Goal: Task Accomplishment & Management: Manage account settings

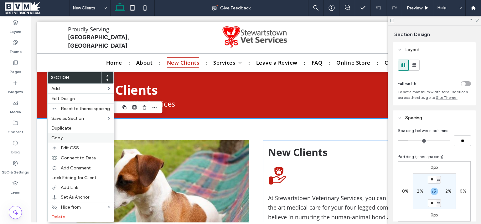
click at [60, 137] on span "Copy" at bounding box center [56, 137] width 11 height 5
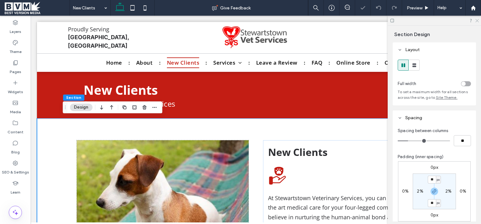
drag, startPoint x: 476, startPoint y: 20, endPoint x: 429, endPoint y: 64, distance: 64.5
click at [476, 20] on icon at bounding box center [477, 20] width 4 height 4
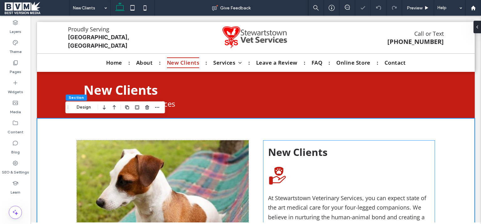
scroll to position [165, 0]
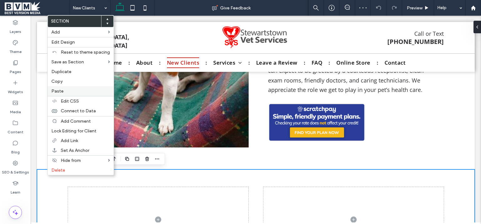
click at [64, 91] on label "Paste" at bounding box center [80, 90] width 59 height 5
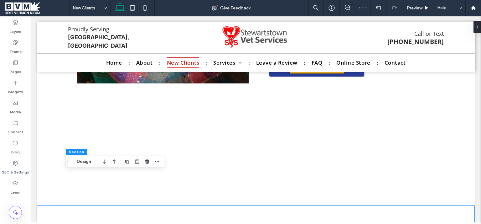
scroll to position [203, 0]
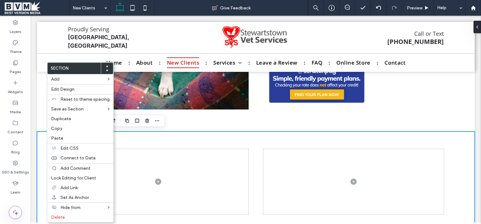
click at [106, 70] on use at bounding box center [107, 71] width 2 height 2
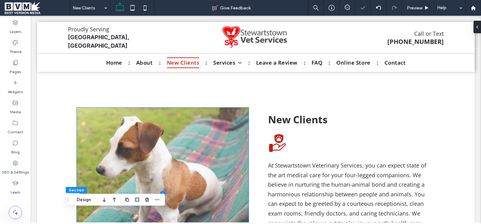
scroll to position [203, 0]
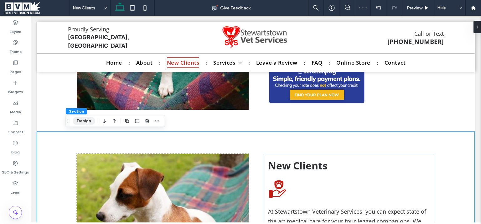
click at [81, 119] on button "Design" at bounding box center [84, 121] width 23 height 8
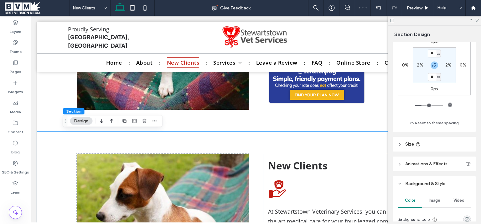
scroll to position [158, 0]
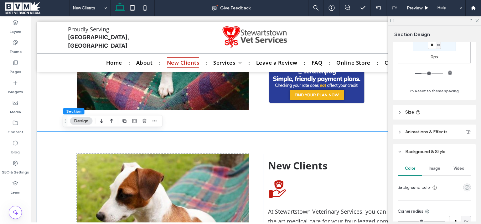
click at [466, 185] on use "rgba(0, 0, 0, 0)" at bounding box center [467, 187] width 5 height 5
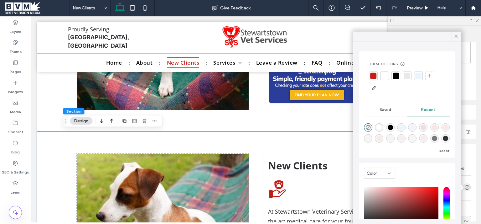
click at [396, 75] on div at bounding box center [396, 76] width 6 height 6
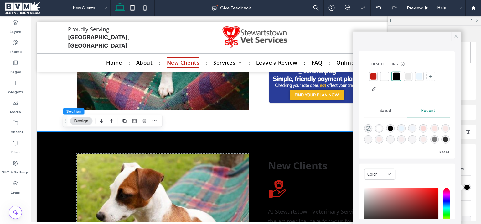
click at [455, 37] on use at bounding box center [456, 36] width 3 height 3
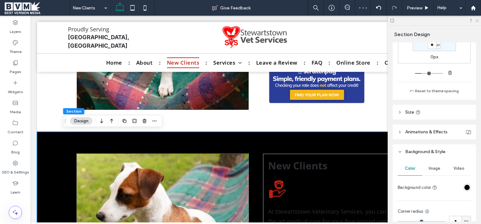
click at [477, 20] on icon at bounding box center [477, 20] width 4 height 4
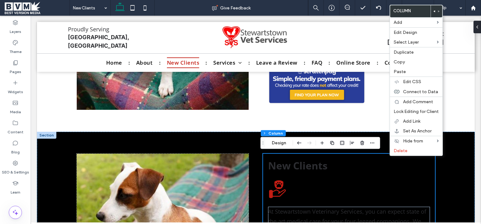
click at [435, 11] on icon at bounding box center [434, 11] width 3 height 3
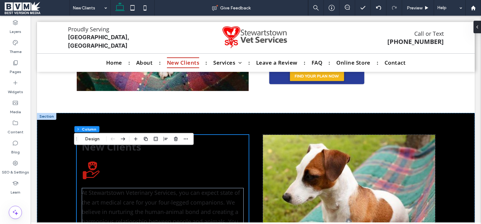
scroll to position [285, 0]
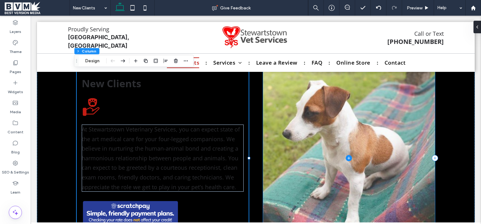
click at [342, 150] on span at bounding box center [349, 157] width 172 height 173
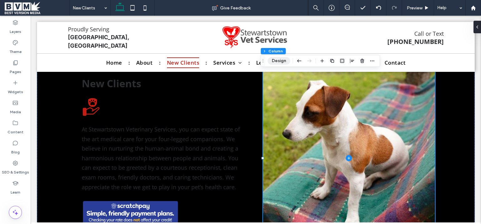
drag, startPoint x: 283, startPoint y: 59, endPoint x: 236, endPoint y: 76, distance: 50.2
click at [283, 59] on button "Design" at bounding box center [279, 61] width 23 height 8
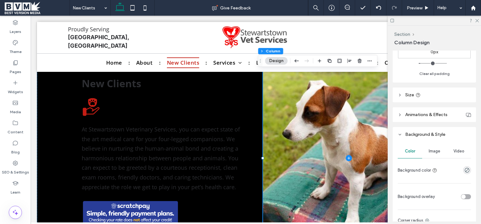
scroll to position [155, 0]
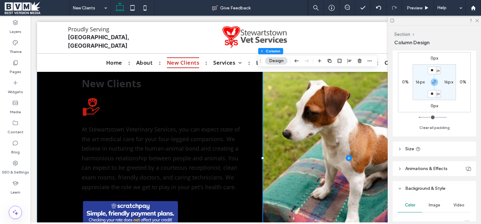
click at [429, 211] on div "Image" at bounding box center [434, 205] width 24 height 14
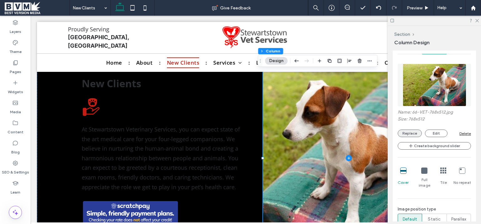
click at [413, 133] on button "Replace" at bounding box center [410, 133] width 24 height 8
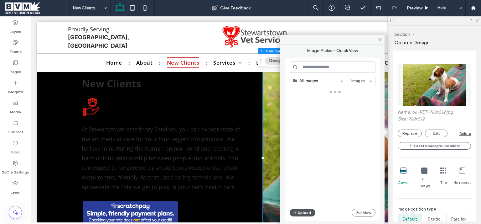
click at [297, 210] on icon "button" at bounding box center [296, 212] width 4 height 5
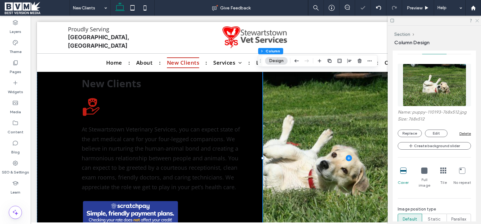
click at [478, 22] on icon at bounding box center [477, 20] width 4 height 4
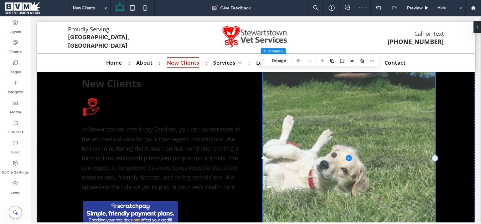
click at [387, 108] on span at bounding box center [349, 157] width 172 height 173
click at [319, 111] on span at bounding box center [349, 157] width 172 height 173
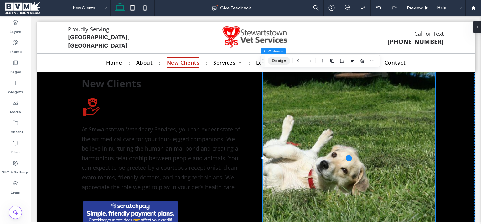
click at [280, 62] on button "Design" at bounding box center [279, 61] width 23 height 8
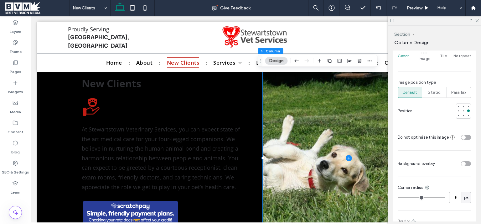
scroll to position [471, 0]
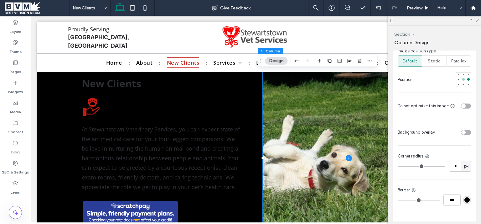
click at [461, 77] on div at bounding box center [463, 79] width 4 height 4
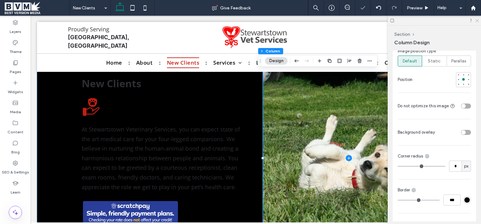
click at [477, 19] on icon at bounding box center [477, 20] width 4 height 4
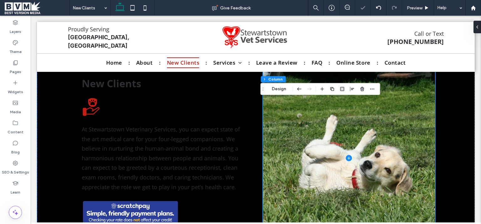
scroll to position [247, 0]
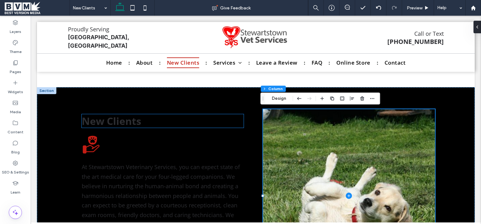
click at [124, 121] on span "New Clients" at bounding box center [112, 120] width 60 height 13
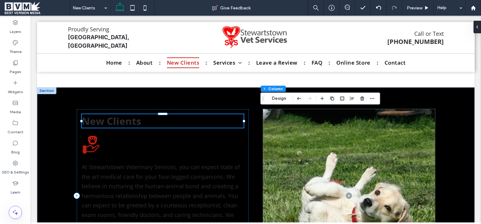
click at [124, 122] on div "New Clients At Stewartstown Veterinary Services, you can expect state of the ar…" at bounding box center [163, 195] width 172 height 173
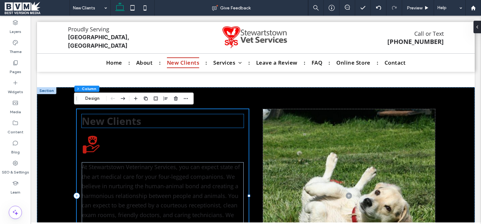
click at [119, 122] on span "New Clients" at bounding box center [112, 120] width 60 height 13
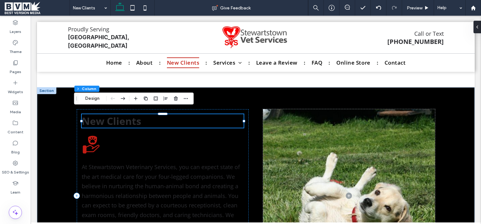
click at [119, 122] on div "New Clients" at bounding box center [163, 120] width 162 height 13
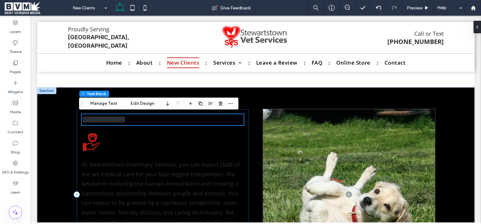
click at [117, 122] on span "**********" at bounding box center [104, 119] width 44 height 10
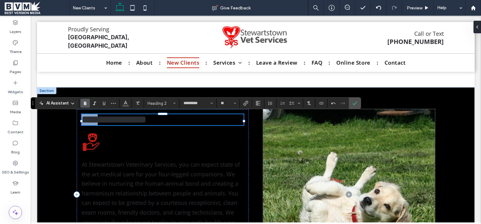
drag, startPoint x: 105, startPoint y: 122, endPoint x: 63, endPoint y: 116, distance: 42.4
click at [82, 116] on div "**********" at bounding box center [163, 119] width 162 height 11
click at [123, 105] on button "Color" at bounding box center [125, 103] width 9 height 9
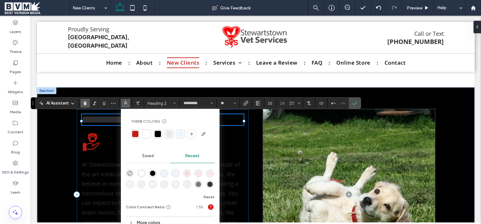
click at [146, 134] on div at bounding box center [146, 134] width 6 height 6
drag, startPoint x: 358, startPoint y: 104, endPoint x: 368, endPoint y: 91, distance: 17.2
click at [358, 104] on label "Confirm" at bounding box center [354, 102] width 9 height 11
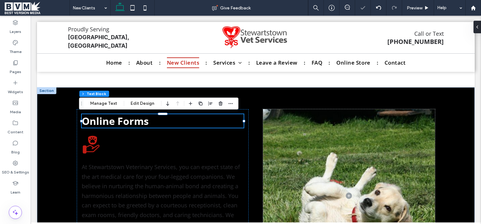
click at [476, 111] on html "**********" at bounding box center [256, 151] width 450 height 767
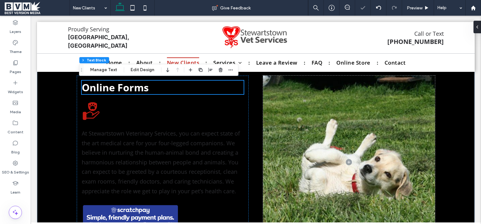
scroll to position [287, 0]
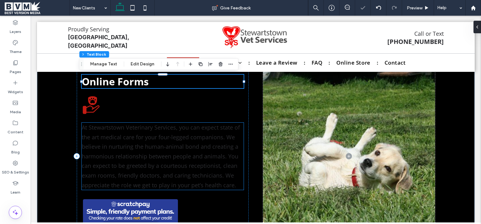
click at [158, 149] on span "At Stewartstown Veterinary Services, you can expect state of the art medical ca…" at bounding box center [161, 155] width 158 height 65
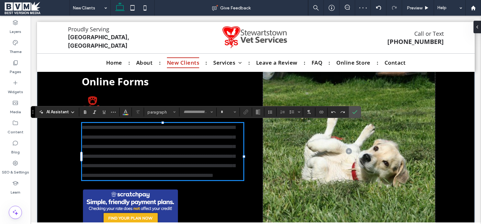
type input "*********"
type input "**"
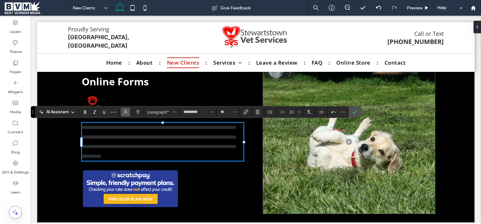
click at [124, 113] on use "Color" at bounding box center [125, 111] width 3 height 3
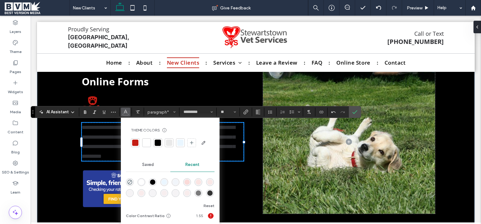
click at [148, 141] on div at bounding box center [146, 142] width 6 height 6
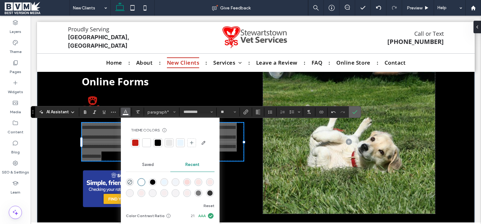
drag, startPoint x: 353, startPoint y: 111, endPoint x: 226, endPoint y: 147, distance: 132.4
click at [353, 111] on icon "Confirm" at bounding box center [354, 111] width 5 height 5
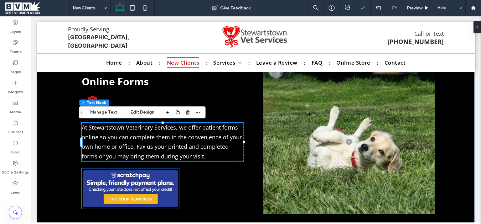
click at [172, 172] on div "Online Forms At Stewartstown Veterinary Services, we offer patient forms online…" at bounding box center [163, 142] width 172 height 144
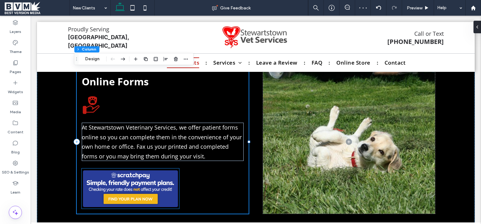
click at [169, 197] on img at bounding box center [130, 188] width 97 height 40
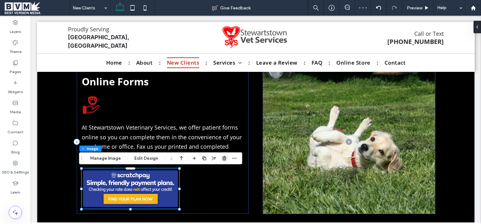
click at [223, 159] on icon "button" at bounding box center [224, 158] width 5 height 5
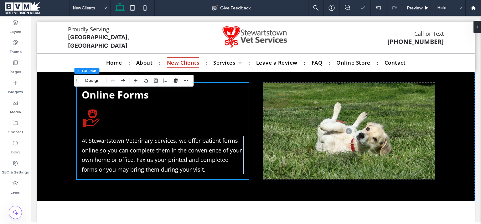
scroll to position [277, 0]
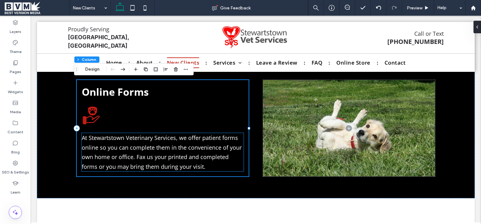
click at [219, 160] on span "At Stewartstown Veterinary Services, we offer patient forms online so you can c…" at bounding box center [162, 152] width 160 height 36
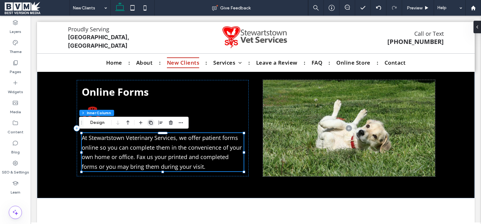
click at [150, 123] on use "button" at bounding box center [151, 123] width 4 height 4
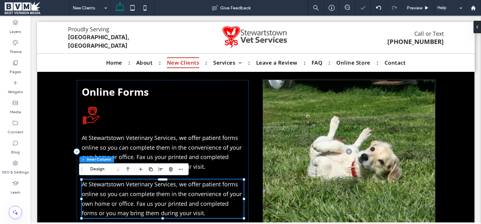
click at [156, 190] on span "At Stewartstown Veterinary Services, we offer patient forms online so you can c…" at bounding box center [162, 198] width 160 height 36
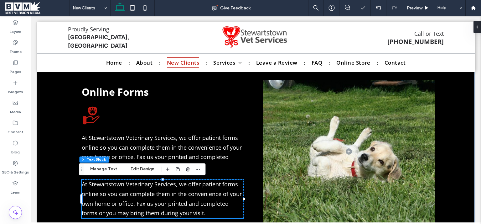
click at [156, 190] on span "At Stewartstown Veterinary Services, we offer patient forms online so you can c…" at bounding box center [162, 198] width 160 height 36
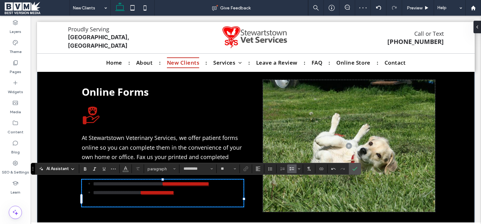
scroll to position [0, 0]
click at [113, 200] on p at bounding box center [163, 202] width 162 height 10
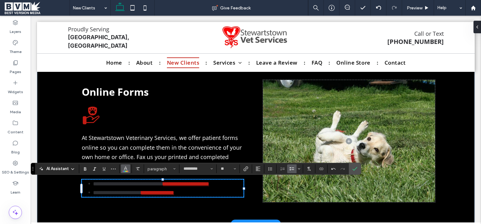
click at [127, 170] on icon "Color" at bounding box center [125, 167] width 5 height 5
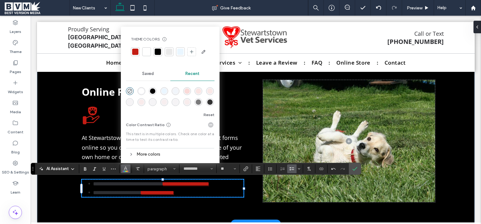
click at [145, 49] on div at bounding box center [146, 52] width 6 height 6
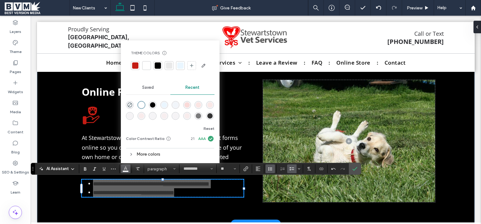
click at [271, 169] on icon "Line Height" at bounding box center [270, 168] width 5 height 5
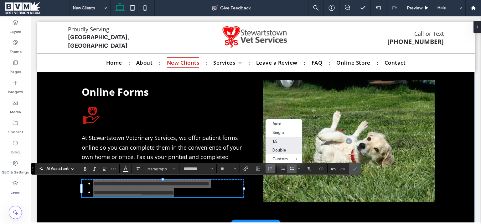
click at [280, 148] on div "Double" at bounding box center [280, 150] width 15 height 5
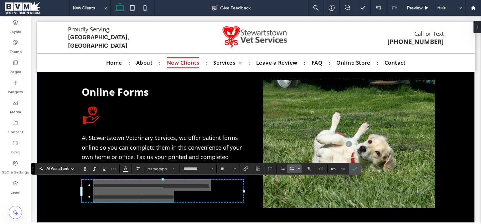
click at [299, 166] on span "Bulleted list menu" at bounding box center [299, 168] width 4 height 9
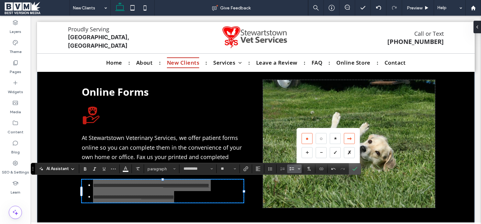
click at [347, 141] on div "➞" at bounding box center [349, 138] width 11 height 11
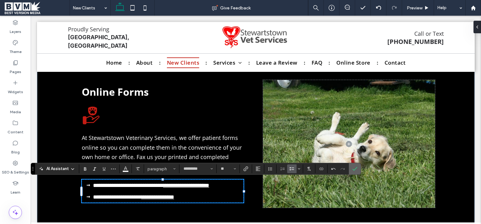
click at [356, 169] on icon "Confirm" at bounding box center [354, 168] width 5 height 5
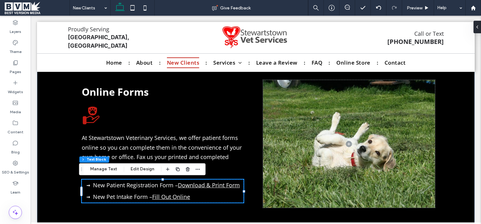
click at [179, 185] on link "Download & Print Form" at bounding box center [209, 185] width 62 height 8
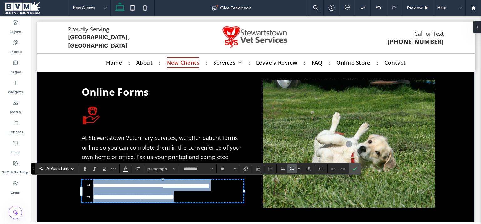
click at [163, 185] on span "**********" at bounding box center [128, 185] width 70 height 6
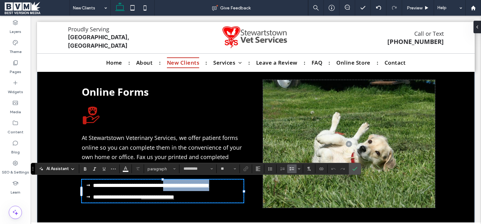
click at [238, 185] on li "**********" at bounding box center [168, 185] width 151 height 12
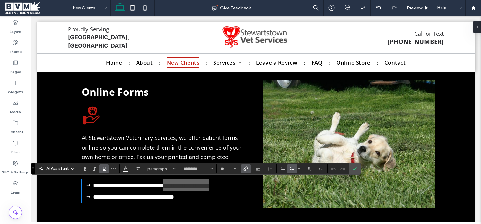
click at [246, 168] on icon "Link" at bounding box center [245, 168] width 5 height 5
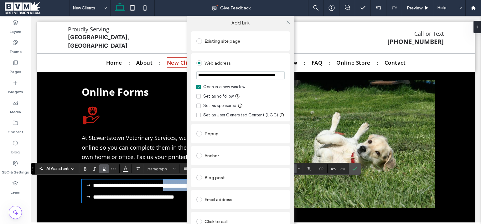
scroll to position [36, 0]
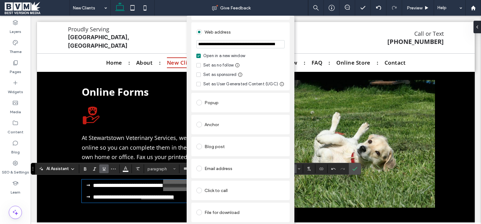
click at [221, 209] on div "File for download" at bounding box center [240, 212] width 88 height 10
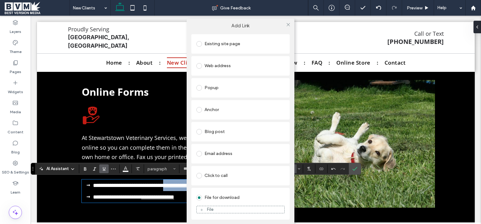
scroll to position [0, 0]
click at [225, 207] on div "File" at bounding box center [241, 209] width 88 height 6
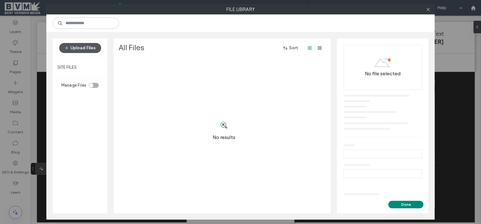
click at [91, 47] on button "Upload Files" at bounding box center [80, 48] width 42 height 10
click at [89, 47] on button "Upload Files" at bounding box center [80, 48] width 42 height 10
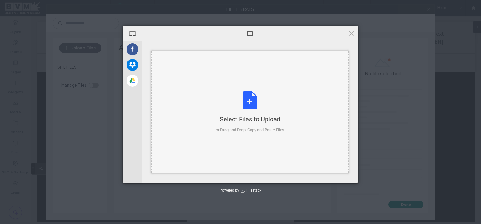
click at [259, 104] on div "Select Files to Upload or Drag and Drop, Copy and Paste Files" at bounding box center [250, 112] width 69 height 42
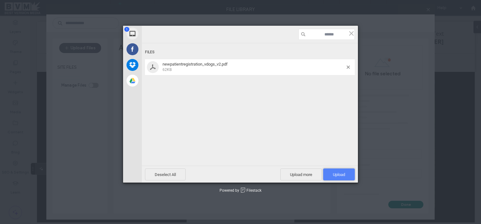
click at [331, 174] on span "Upload 1" at bounding box center [339, 174] width 32 height 12
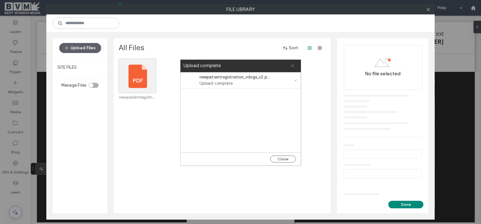
click at [292, 64] on icon at bounding box center [293, 66] width 4 height 4
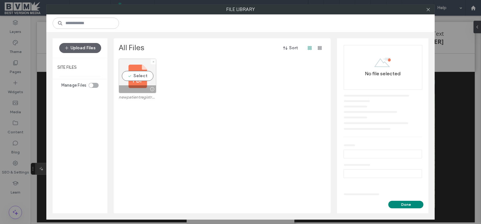
click at [140, 81] on div "Select" at bounding box center [138, 76] width 38 height 34
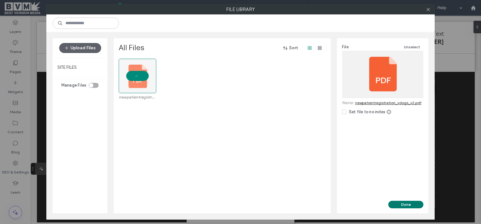
click at [411, 203] on button "Done" at bounding box center [405, 204] width 35 height 8
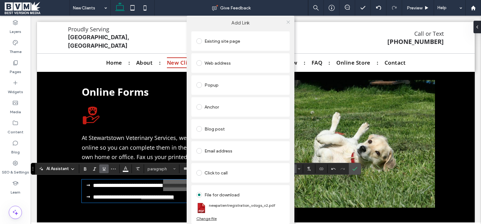
click at [288, 20] on icon at bounding box center [288, 22] width 5 height 5
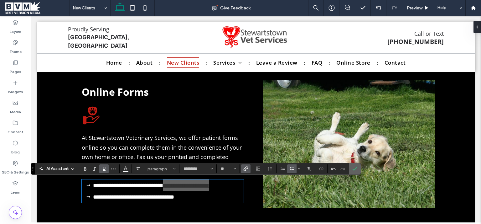
click at [355, 166] on span "Confirm" at bounding box center [354, 168] width 5 height 11
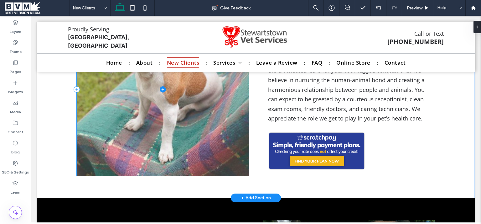
scroll to position [277, 0]
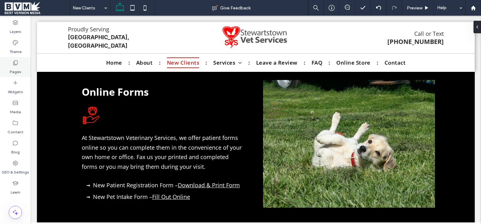
click at [16, 70] on label "Pages" at bounding box center [16, 70] width 12 height 9
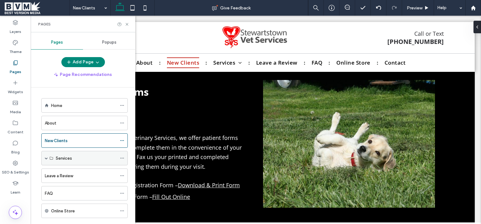
click at [46, 158] on span at bounding box center [46, 157] width 3 height 3
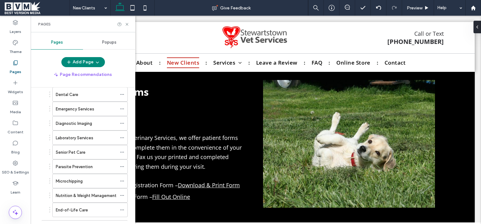
scroll to position [0, 0]
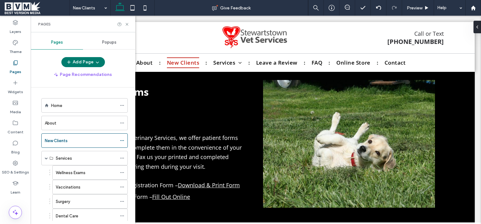
click at [97, 62] on icon "button" at bounding box center [97, 62] width 5 height 5
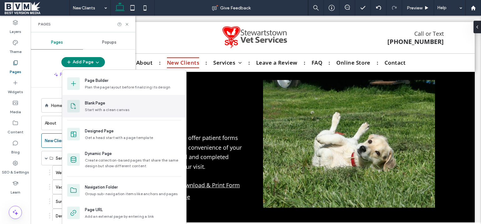
click at [104, 109] on div "Start with a clean canvas" at bounding box center [107, 110] width 45 height 6
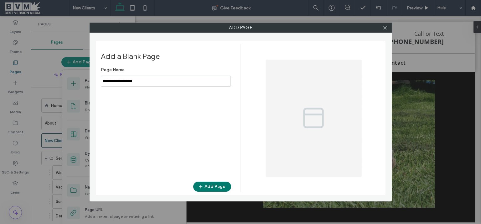
type input "**********"
click at [203, 185] on icon "button" at bounding box center [200, 186] width 5 height 5
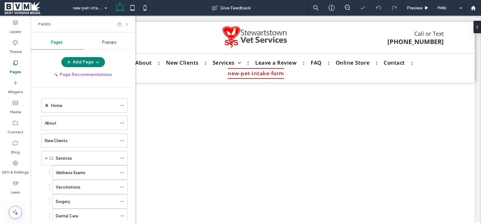
click at [126, 25] on use at bounding box center [127, 24] width 3 height 3
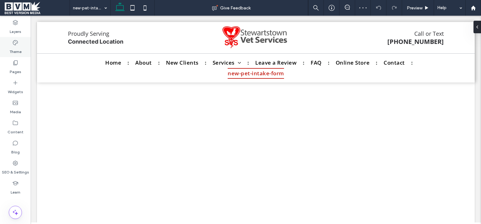
click at [21, 52] on label "Theme" at bounding box center [15, 50] width 12 height 9
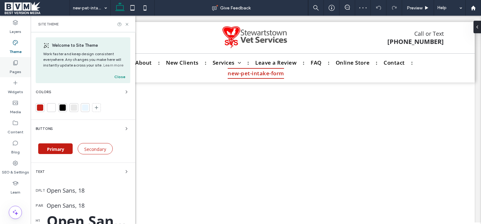
click at [22, 68] on div "Pages" at bounding box center [15, 67] width 31 height 20
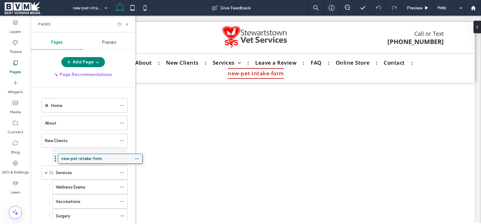
drag, startPoint x: 92, startPoint y: 196, endPoint x: 109, endPoint y: 159, distance: 40.8
click at [109, 159] on div "Home About New Clients Services Wellness Exams Vaccinations Surgery Dental Care…" at bounding box center [86, 153] width 97 height 133
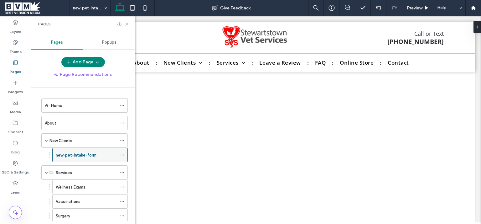
click at [121, 155] on icon at bounding box center [122, 155] width 4 height 4
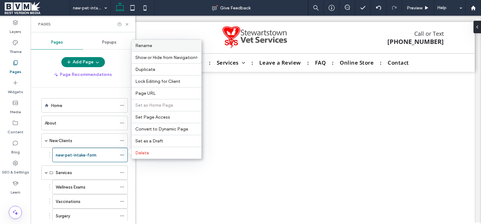
click at [150, 50] on div "Rename" at bounding box center [167, 46] width 70 height 12
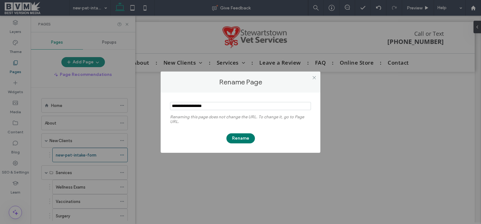
type input "**********"
click at [237, 136] on button "Rename" at bounding box center [240, 138] width 29 height 10
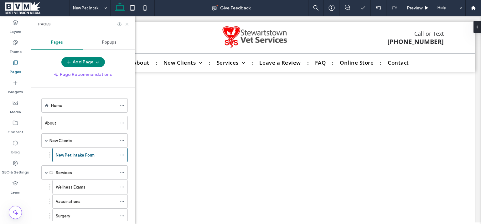
click at [127, 25] on icon at bounding box center [127, 24] width 5 height 5
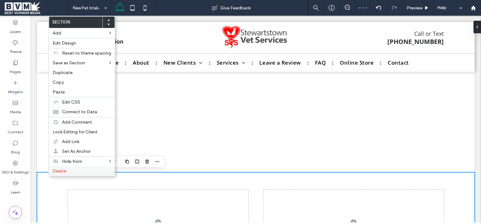
click at [61, 171] on span "Delete" at bounding box center [60, 170] width 14 height 5
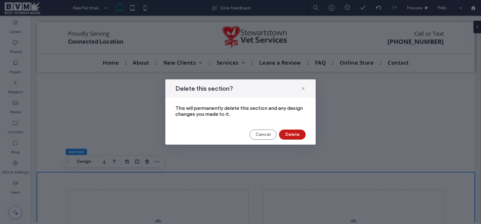
click at [291, 137] on button "Delete" at bounding box center [292, 134] width 27 height 10
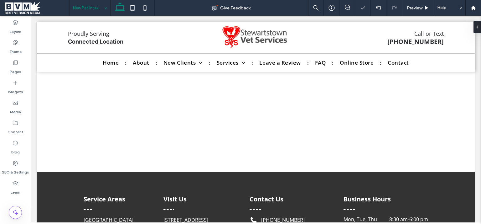
click at [93, 8] on input at bounding box center [88, 8] width 31 height 16
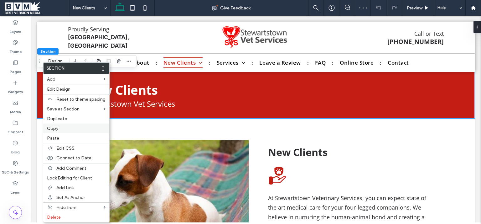
click at [57, 125] on div "Copy" at bounding box center [76, 128] width 66 height 10
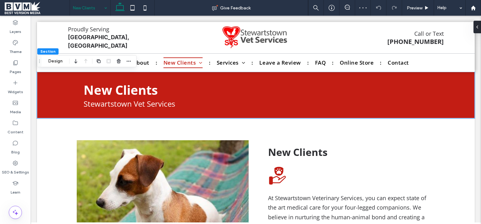
click at [95, 13] on input at bounding box center [88, 8] width 31 height 16
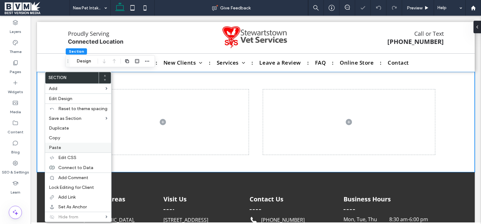
click at [61, 150] on div "Paste" at bounding box center [78, 148] width 66 height 10
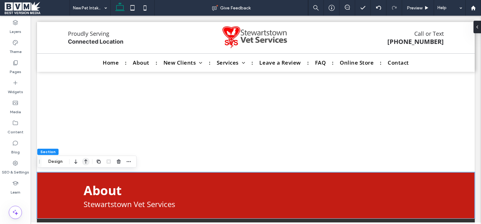
click at [89, 161] on icon "button" at bounding box center [86, 161] width 8 height 11
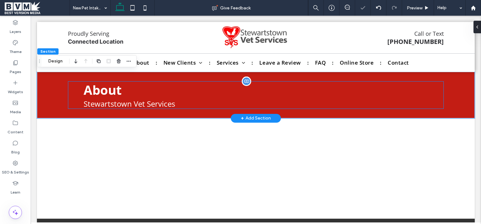
click at [127, 90] on h1 "About Stewartstown Vet Services" at bounding box center [256, 95] width 345 height 28
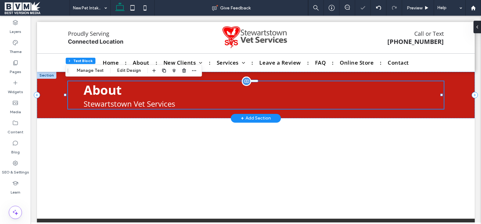
click at [106, 92] on span "About" at bounding box center [103, 89] width 38 height 17
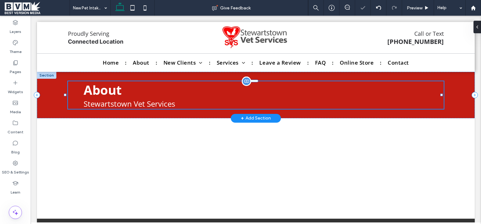
type input "*********"
type input "**"
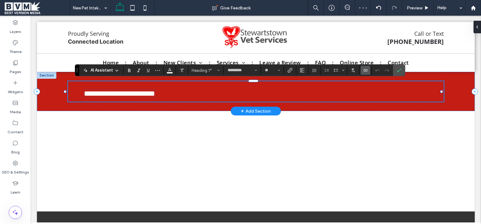
click at [108, 83] on h1 "**********" at bounding box center [256, 89] width 345 height 16
click at [397, 70] on icon "Confirm" at bounding box center [399, 70] width 5 height 5
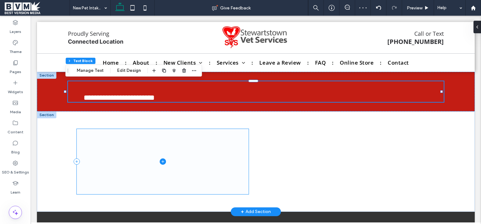
click at [197, 134] on span at bounding box center [163, 161] width 172 height 65
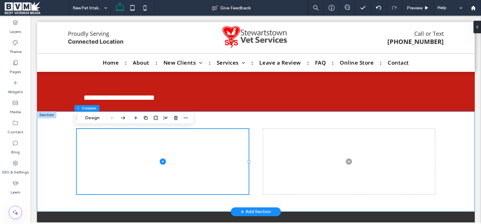
click at [297, 122] on div at bounding box center [256, 161] width 376 height 100
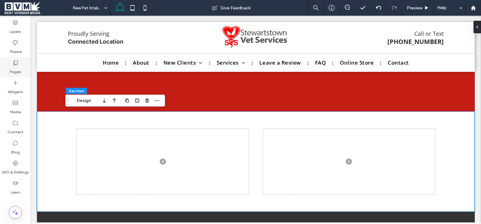
click at [16, 65] on icon at bounding box center [15, 63] width 6 height 6
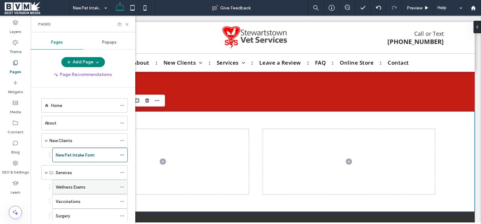
scroll to position [284, 0]
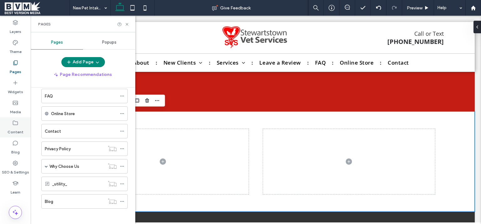
click at [12, 125] on div "Content" at bounding box center [15, 127] width 31 height 20
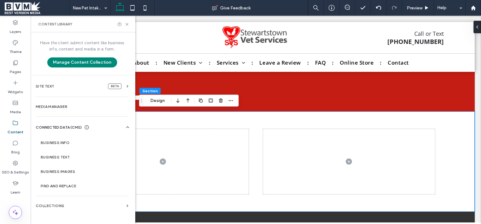
click at [79, 207] on label "Collections" at bounding box center [80, 205] width 88 height 4
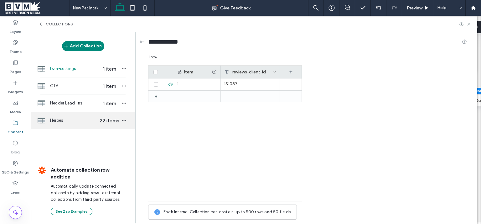
click at [81, 123] on span "Heroes" at bounding box center [74, 120] width 48 height 6
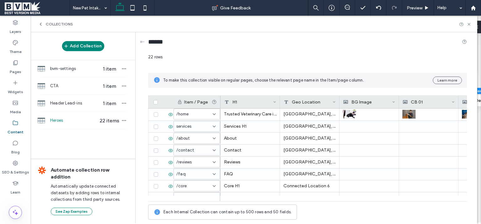
scroll to position [186, 0]
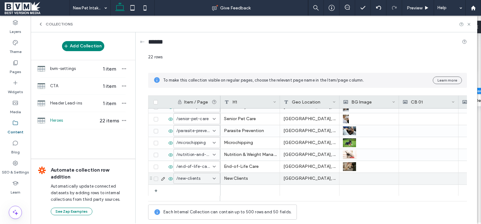
click at [247, 186] on div at bounding box center [251, 190] width 60 height 11
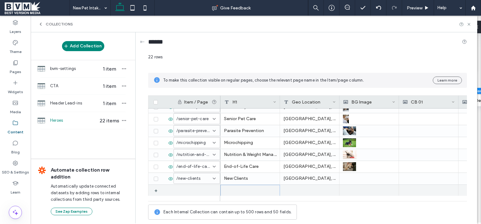
click at [247, 186] on div at bounding box center [251, 190] width 60 height 11
click at [239, 189] on div at bounding box center [251, 191] width 60 height 12
click at [232, 189] on div at bounding box center [251, 191] width 60 height 12
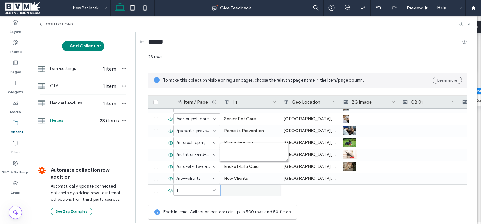
click at [236, 153] on textarea "plain-text-cell" at bounding box center [254, 152] width 69 height 19
paste textarea "**********"
type textarea "**********"
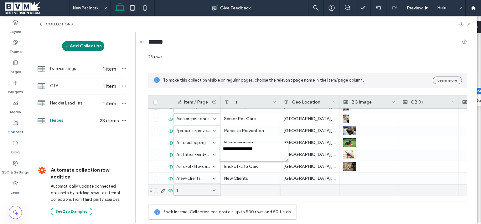
click at [209, 190] on div "1" at bounding box center [193, 190] width 34 height 6
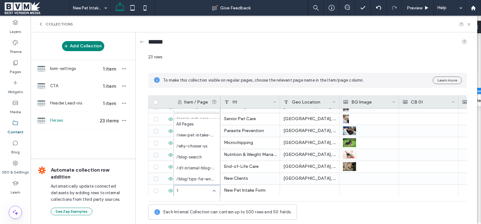
scroll to position [0, 0]
click at [199, 135] on span "/new-pet-intake-form" at bounding box center [195, 135] width 39 height 6
click at [470, 25] on icon at bounding box center [469, 24] width 5 height 5
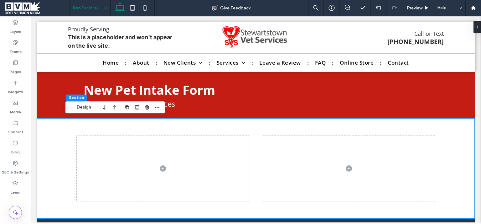
click at [87, 8] on input at bounding box center [88, 8] width 31 height 16
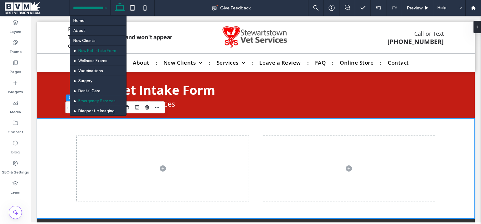
scroll to position [153, 0]
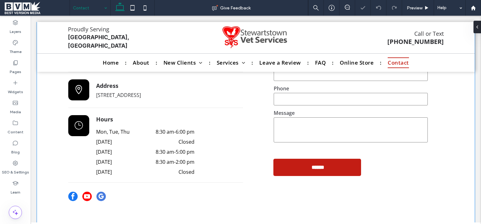
scroll to position [26, 0]
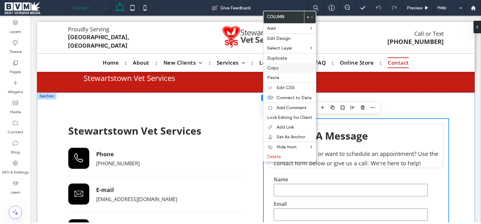
click at [278, 69] on label "Copy" at bounding box center [289, 67] width 45 height 5
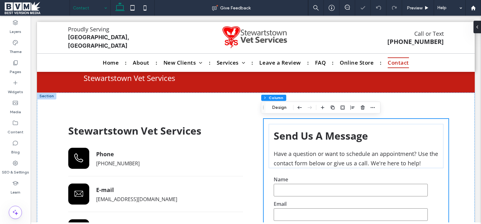
click at [96, 12] on input at bounding box center [88, 8] width 31 height 16
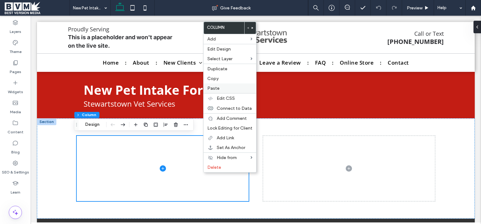
click at [217, 87] on span "Paste" at bounding box center [213, 88] width 12 height 5
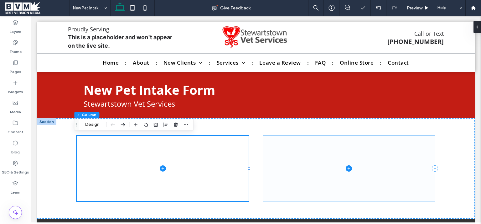
type input "**"
type input "*****"
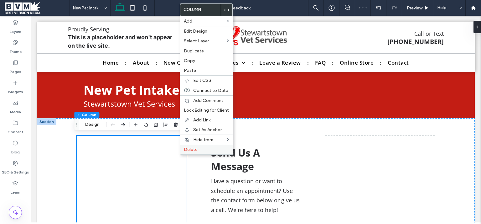
drag, startPoint x: 187, startPoint y: 149, endPoint x: 424, endPoint y: 138, distance: 237.1
click at [187, 149] on span "Delete" at bounding box center [191, 149] width 14 height 5
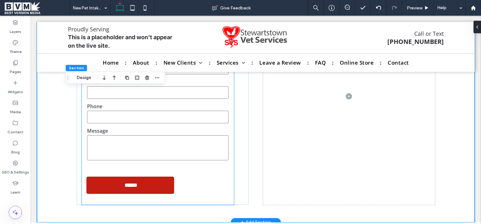
scroll to position [8, 0]
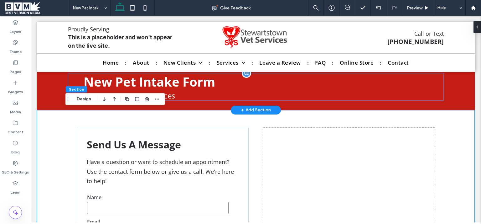
click at [174, 85] on span "New Pet Intake Form" at bounding box center [150, 81] width 132 height 17
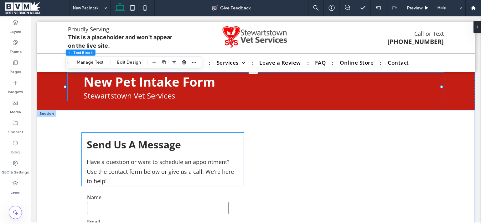
click at [136, 141] on span "Send Us A Message" at bounding box center [134, 144] width 94 height 13
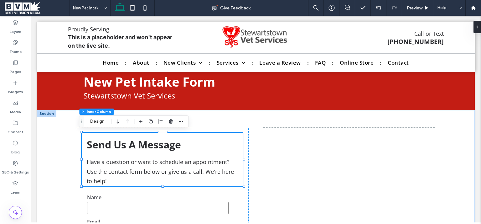
click at [132, 143] on span "Send Us A Message" at bounding box center [134, 144] width 94 height 13
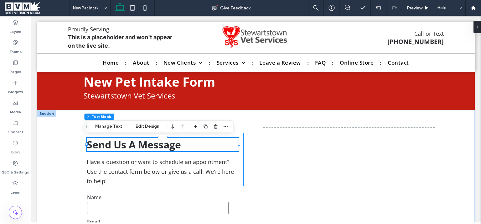
click at [114, 147] on span "Send Us A Message" at bounding box center [134, 144] width 94 height 13
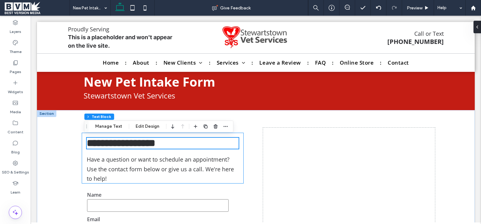
type input "*********"
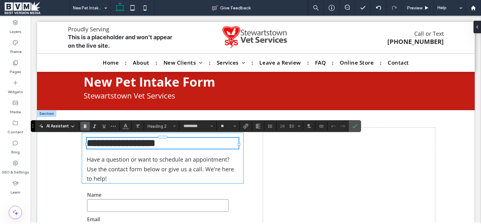
click at [112, 144] on span "**********" at bounding box center [121, 143] width 69 height 10
click at [182, 147] on h2 "**********" at bounding box center [163, 143] width 152 height 11
type input "**"
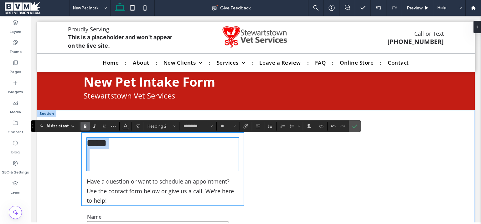
click at [129, 144] on h2 "****" at bounding box center [163, 149] width 152 height 22
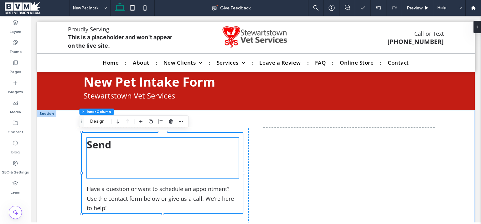
click at [123, 145] on h2 "Send" at bounding box center [163, 151] width 152 height 27
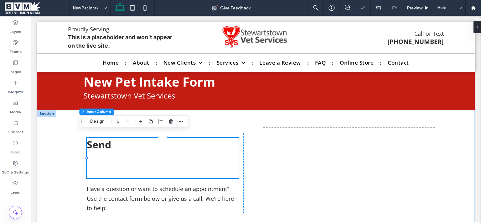
click at [123, 145] on div "Send" at bounding box center [163, 158] width 152 height 40
type input "*********"
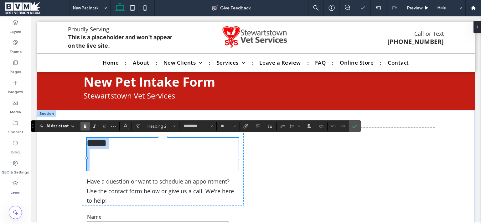
click at [121, 145] on h2 "****" at bounding box center [163, 149] width 152 height 22
click at [106, 170] on h2 at bounding box center [163, 164] width 152 height 11
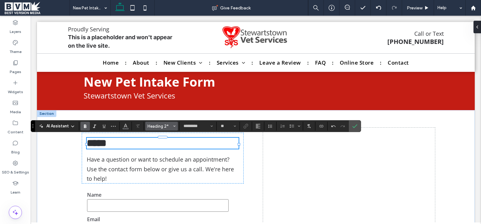
type input "**"
type input "*"
type input "*********"
type input "**"
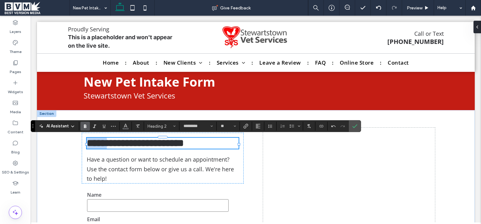
drag, startPoint x: 112, startPoint y: 141, endPoint x: 35, endPoint y: 142, distance: 76.8
click at [87, 142] on div "**********" at bounding box center [163, 143] width 152 height 11
click at [355, 126] on icon "Confirm" at bounding box center [354, 125] width 5 height 5
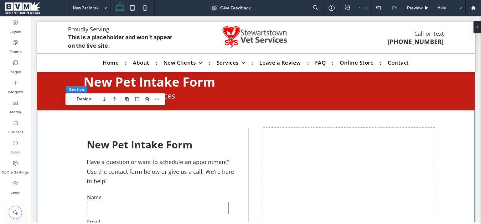
scroll to position [54, 0]
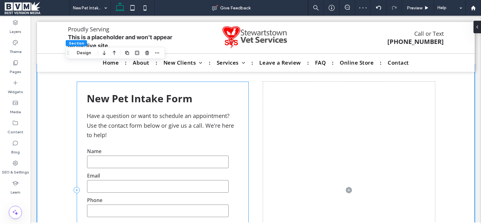
click at [244, 174] on div "Contact Us Name Email Phone Message ****** Thank you for contacting us. We will…" at bounding box center [163, 189] width 172 height 217
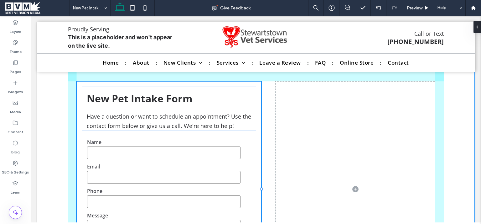
drag, startPoint x: 246, startPoint y: 187, endPoint x: 259, endPoint y: 188, distance: 12.5
click at [260, 188] on div at bounding box center [261, 188] width 3 height 3
type input "**"
type input "*****"
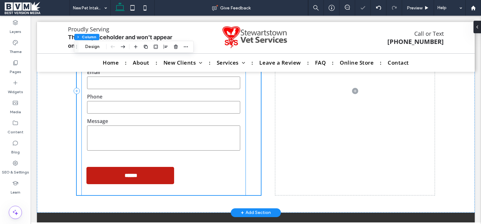
scroll to position [194, 0]
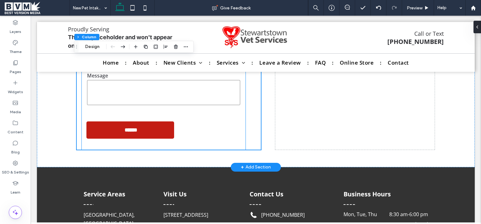
click at [169, 115] on form "Name Email Phone Message ******" at bounding box center [164, 70] width 164 height 159
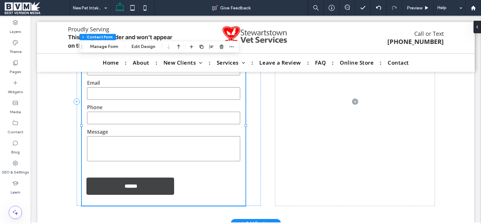
type input "*"
type input "***"
type input "*"
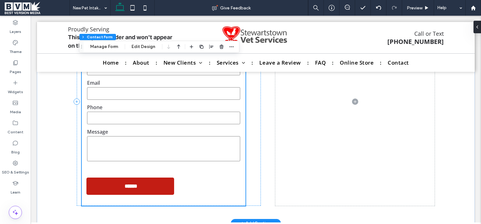
scroll to position [126, 0]
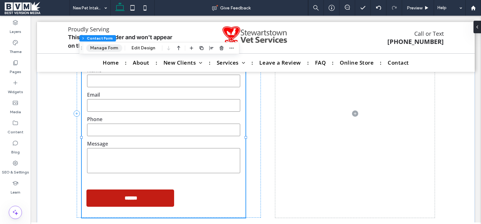
drag, startPoint x: 108, startPoint y: 46, endPoint x: 325, endPoint y: 111, distance: 226.3
click at [108, 46] on button "Manage Form" at bounding box center [104, 48] width 36 height 8
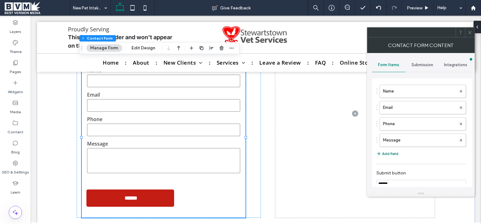
click at [390, 154] on button "Add field" at bounding box center [388, 154] width 22 height 8
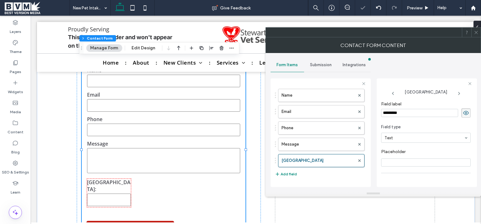
click at [414, 116] on input "*********" at bounding box center [419, 113] width 77 height 8
paste input "*"
type input "**********"
click at [406, 165] on input "Placeholder" at bounding box center [426, 162] width 90 height 8
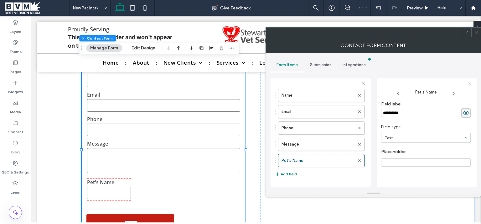
paste input "**********"
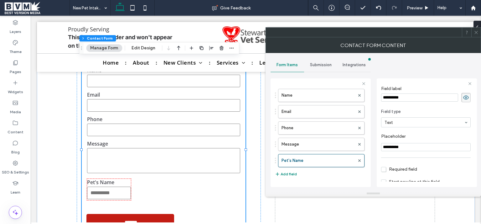
scroll to position [0, 0]
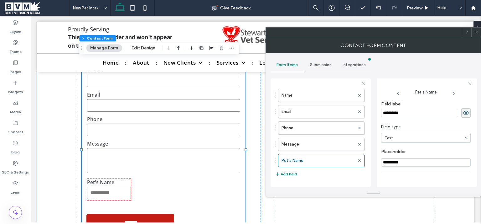
type input "**********"
click at [463, 112] on use at bounding box center [466, 113] width 6 height 4
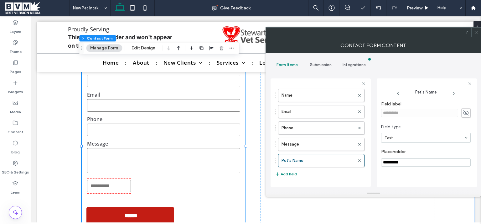
scroll to position [43, 0]
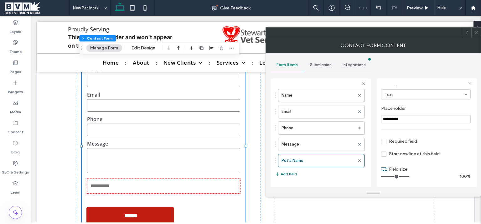
drag, startPoint x: 389, startPoint y: 174, endPoint x: 481, endPoint y: 167, distance: 91.7
type input "**"
click at [409, 176] on input "range" at bounding box center [395, 176] width 28 height 1
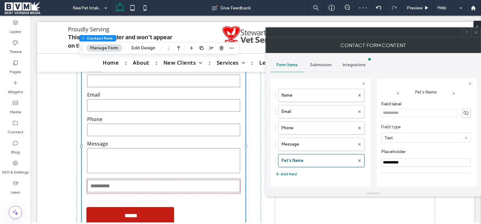
click at [463, 113] on icon at bounding box center [466, 112] width 6 height 7
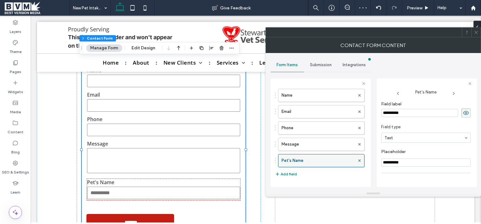
drag, startPoint x: 412, startPoint y: 162, endPoint x: 342, endPoint y: 162, distance: 69.5
click at [381, 162] on input "**********" at bounding box center [426, 162] width 90 height 8
click at [477, 32] on icon at bounding box center [476, 32] width 5 height 5
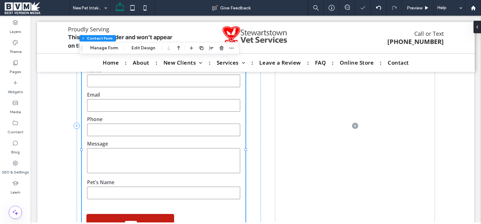
click at [207, 139] on form "Name Email Phone Message Pet's Name ******" at bounding box center [164, 150] width 164 height 183
type input "*"
click at [143, 47] on button "Edit Design" at bounding box center [144, 48] width 32 height 8
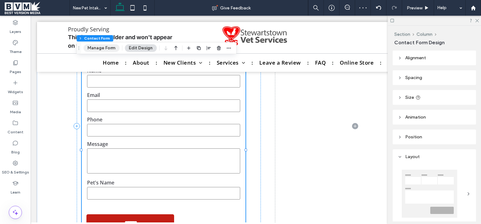
click at [110, 50] on button "Manage Form" at bounding box center [102, 48] width 36 height 8
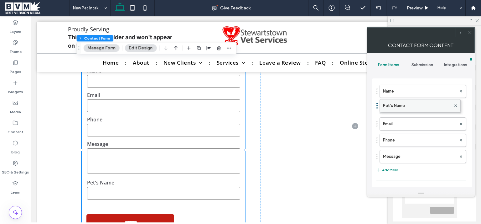
drag, startPoint x: 398, startPoint y: 157, endPoint x: 400, endPoint y: 100, distance: 56.8
click at [400, 100] on div "Name [PERSON_NAME]'s Name Email Phone Message Pet's Name" at bounding box center [422, 121] width 90 height 81
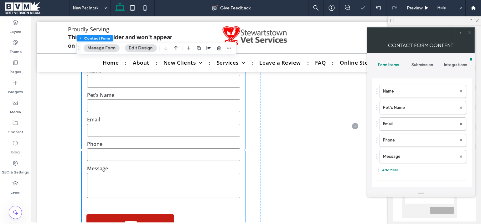
click at [472, 34] on icon at bounding box center [470, 32] width 5 height 5
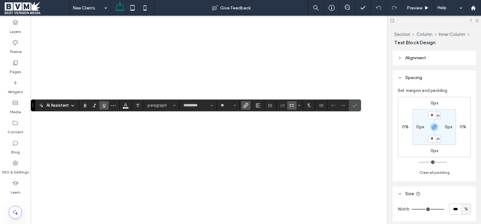
click at [248, 104] on label "Link" at bounding box center [245, 105] width 9 height 9
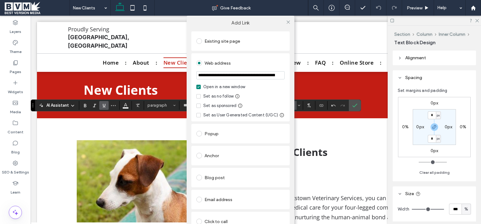
scroll to position [340, 0]
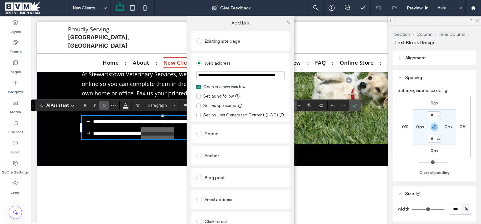
click at [226, 43] on div "Existing site page" at bounding box center [240, 41] width 88 height 10
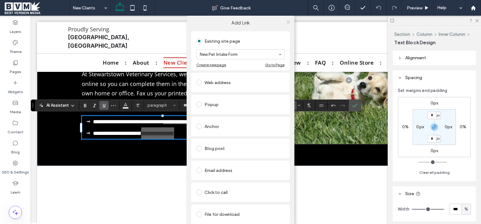
click at [287, 23] on icon at bounding box center [288, 22] width 5 height 5
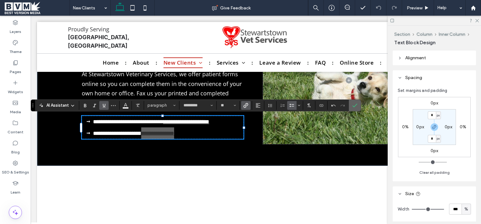
drag, startPoint x: 354, startPoint y: 106, endPoint x: 311, endPoint y: 90, distance: 46.0
click at [354, 106] on use "Confirm" at bounding box center [355, 105] width 5 height 4
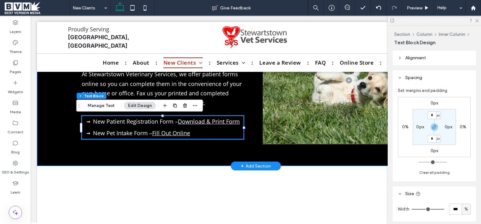
click at [222, 144] on div "Online Forms At Stewartstown Veterinary Services, we offer patient forms online…" at bounding box center [256, 79] width 376 height 171
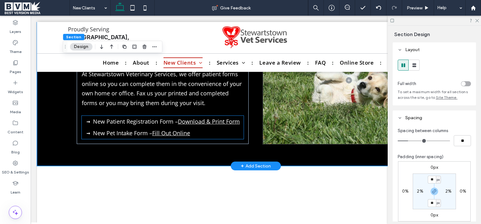
click at [222, 137] on li "New Pet Intake Form – Fill Out Online" at bounding box center [168, 133] width 151 height 12
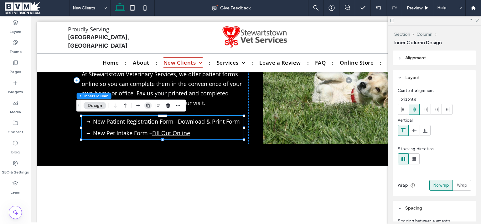
click at [147, 105] on use "button" at bounding box center [148, 105] width 4 height 4
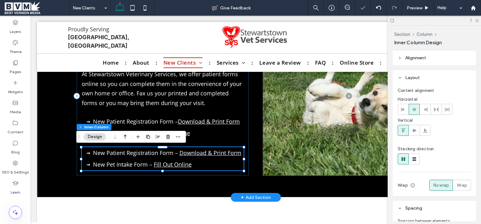
click at [148, 154] on span "New Patient Registration Form –" at bounding box center [135, 153] width 85 height 8
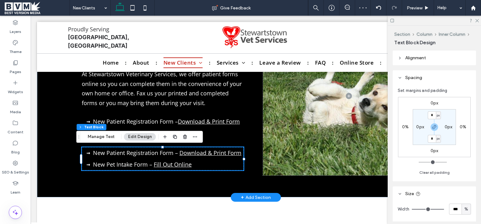
click at [197, 165] on li "New Pet Intake Form – Fill Out Online" at bounding box center [168, 165] width 151 height 12
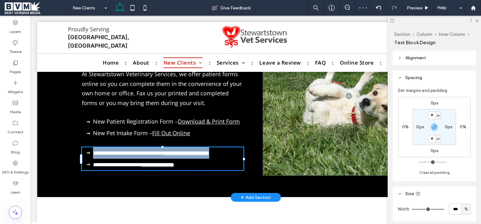
click at [197, 165] on li "**********" at bounding box center [168, 165] width 151 height 12
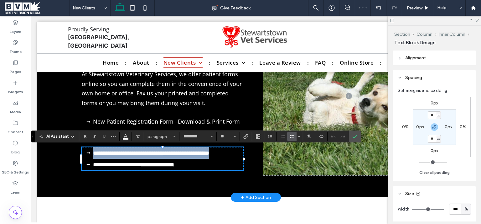
click at [136, 162] on span "**********" at bounding box center [117, 165] width 48 height 6
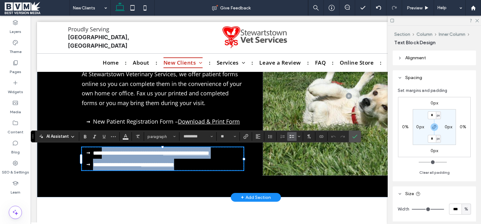
drag, startPoint x: 102, startPoint y: 153, endPoint x: 215, endPoint y: 175, distance: 115.2
click at [215, 170] on div "**********" at bounding box center [163, 158] width 162 height 23
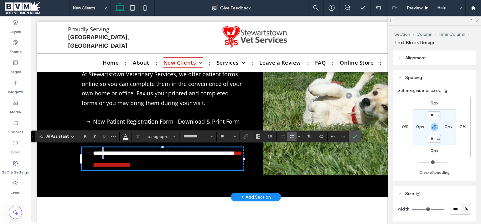
click at [101, 152] on span "**********" at bounding box center [163, 153] width 140 height 6
click at [101, 154] on span "**********" at bounding box center [163, 153] width 140 height 6
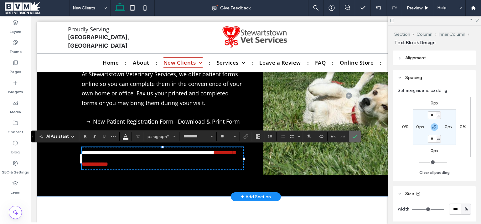
click at [357, 135] on label "Confirm" at bounding box center [354, 136] width 9 height 11
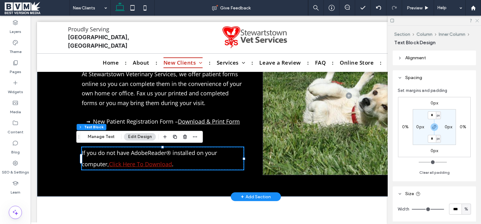
click at [476, 21] on icon at bounding box center [477, 20] width 4 height 4
